Goal: Communication & Community: Ask a question

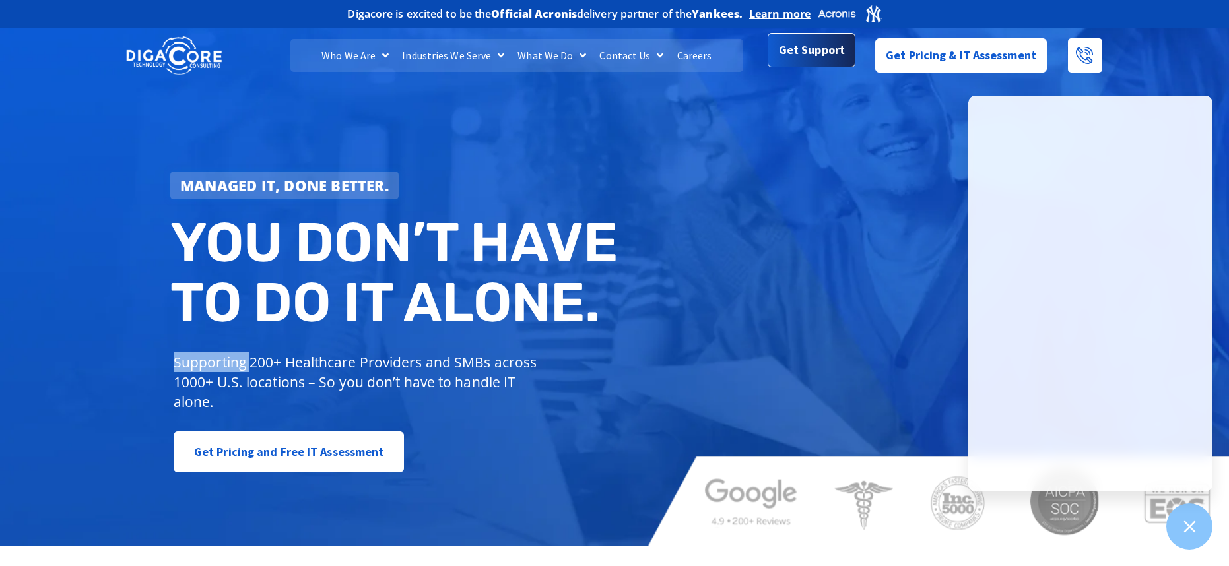
click at [824, 63] on span "Get Support" at bounding box center [812, 50] width 66 height 26
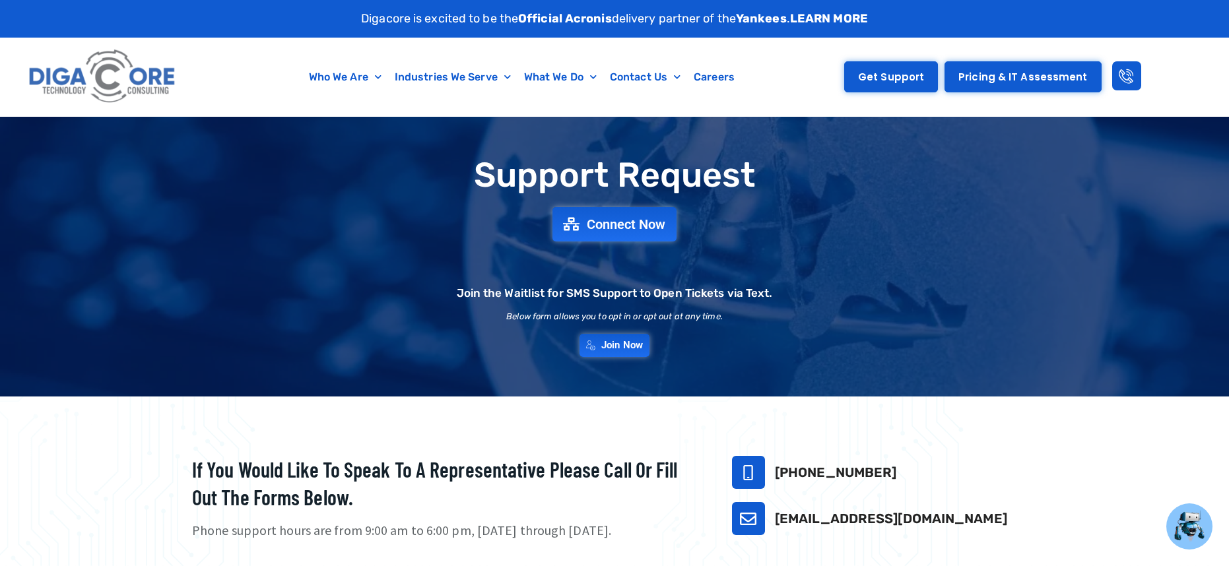
click at [891, 77] on span "Get Support" at bounding box center [891, 77] width 66 height 10
click at [645, 228] on span "Connect Now" at bounding box center [626, 224] width 87 height 15
